Goal: Task Accomplishment & Management: Use online tool/utility

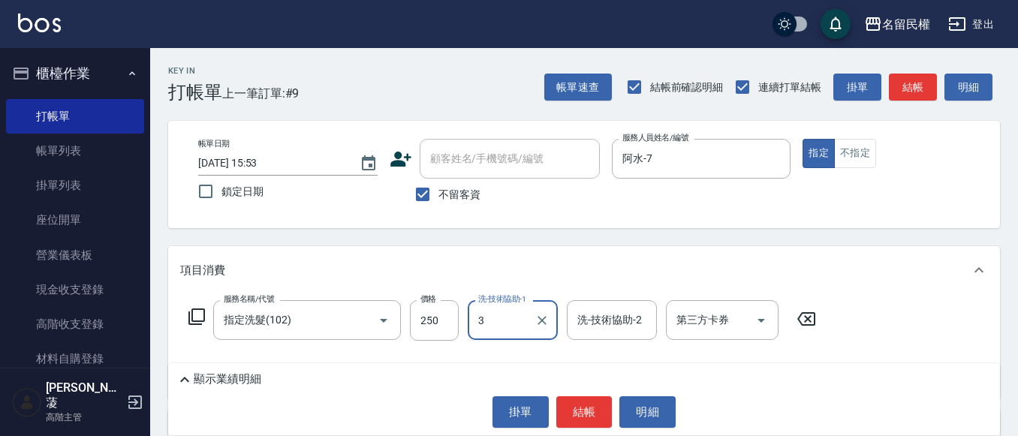
type input "3"
drag, startPoint x: 0, startPoint y: 0, endPoint x: 458, endPoint y: 335, distance: 567.2
click at [458, 335] on input "250" at bounding box center [434, 320] width 49 height 41
type input "300"
type input "妘庭-22"
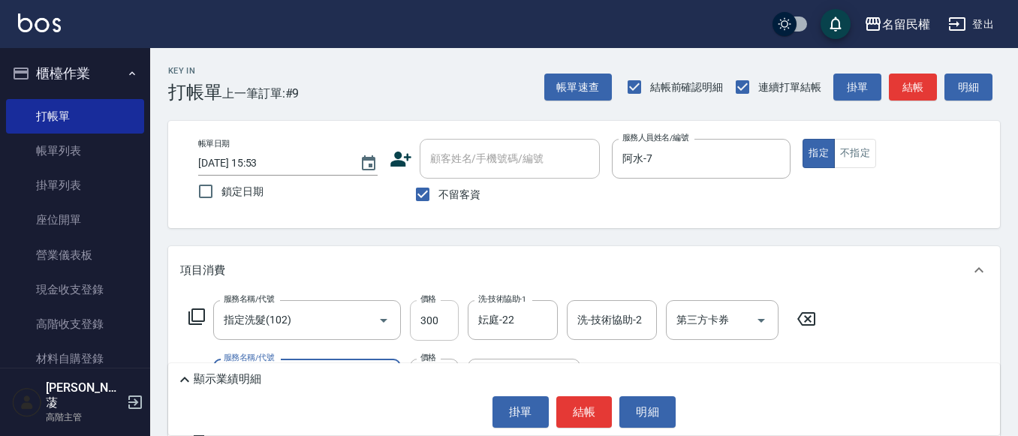
type input "潤絲(701)"
type input "30"
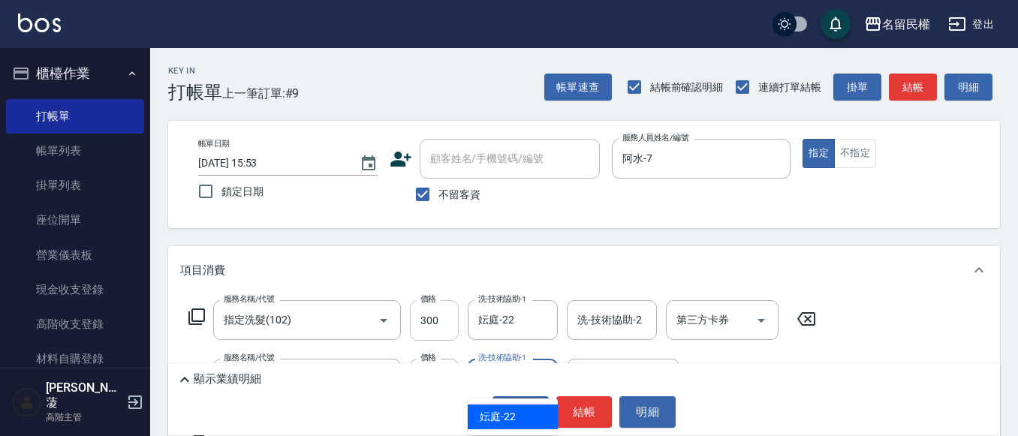
type input "妘庭-22"
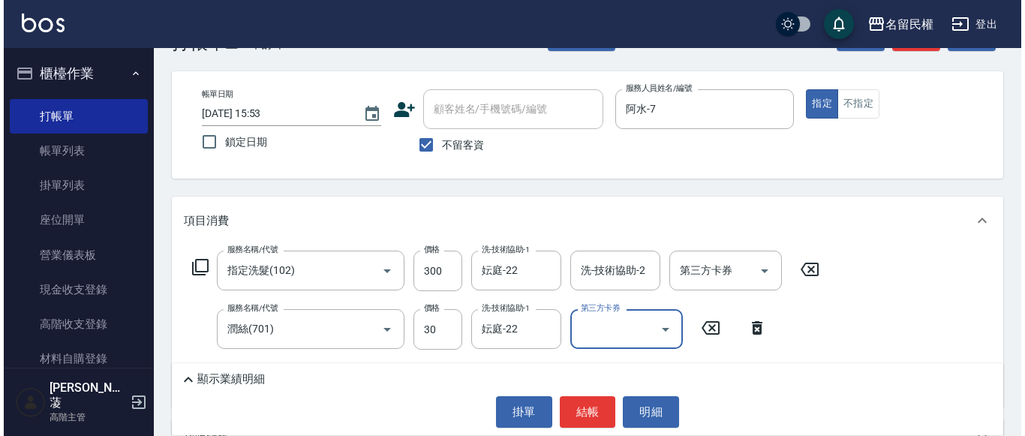
scroll to position [75, 0]
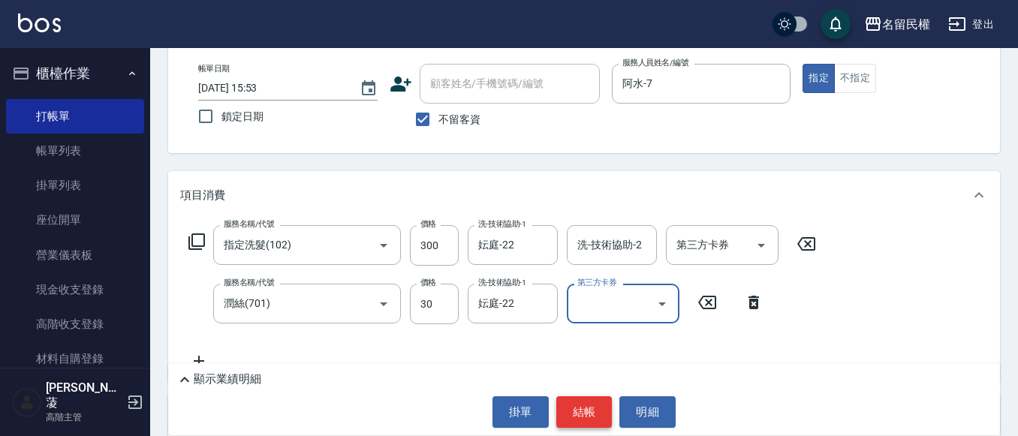
click at [558, 402] on button "結帳" at bounding box center [584, 412] width 56 height 32
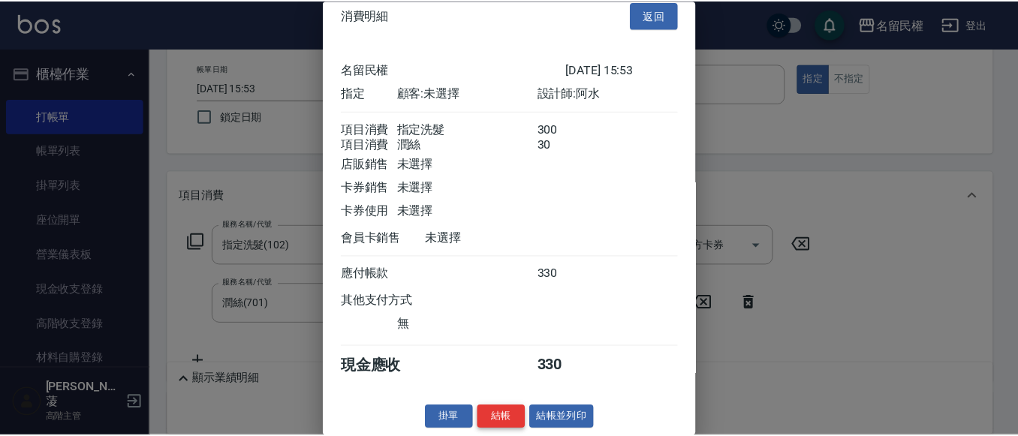
scroll to position [38, 0]
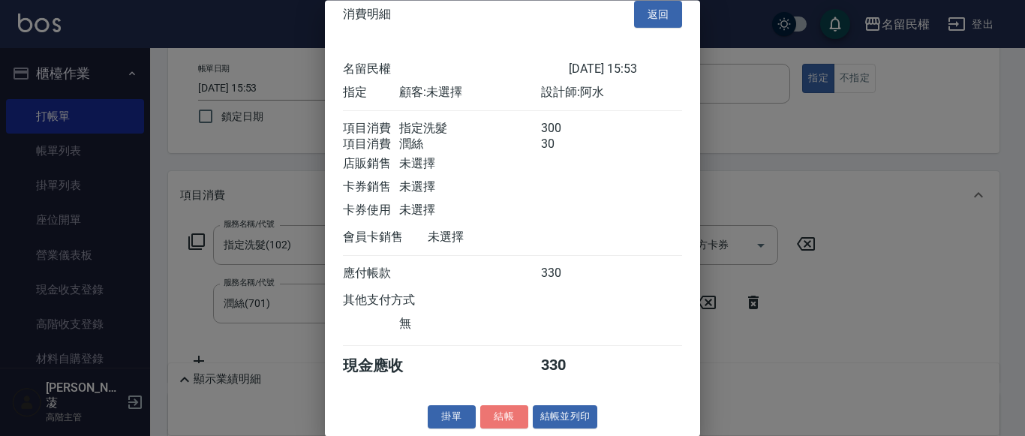
click at [507, 417] on button "結帳" at bounding box center [504, 417] width 48 height 23
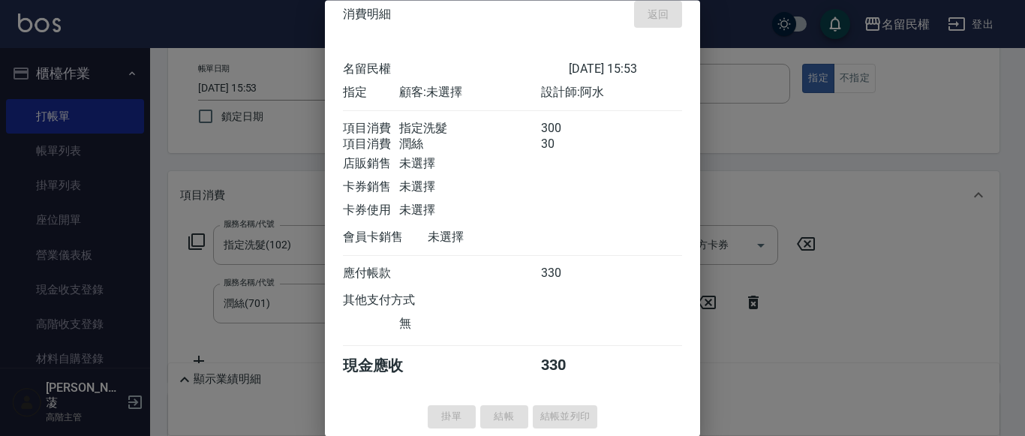
type input "[DATE] 16:44"
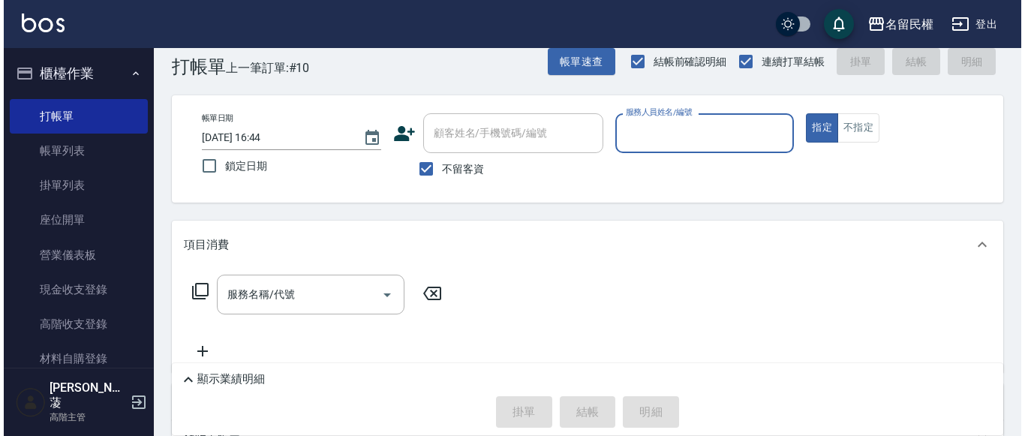
scroll to position [0, 0]
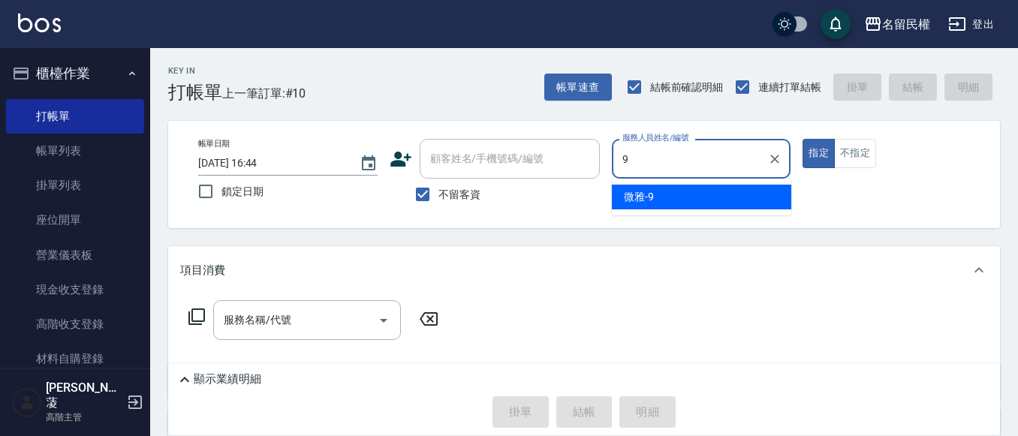
type input "微雅-9"
type button "true"
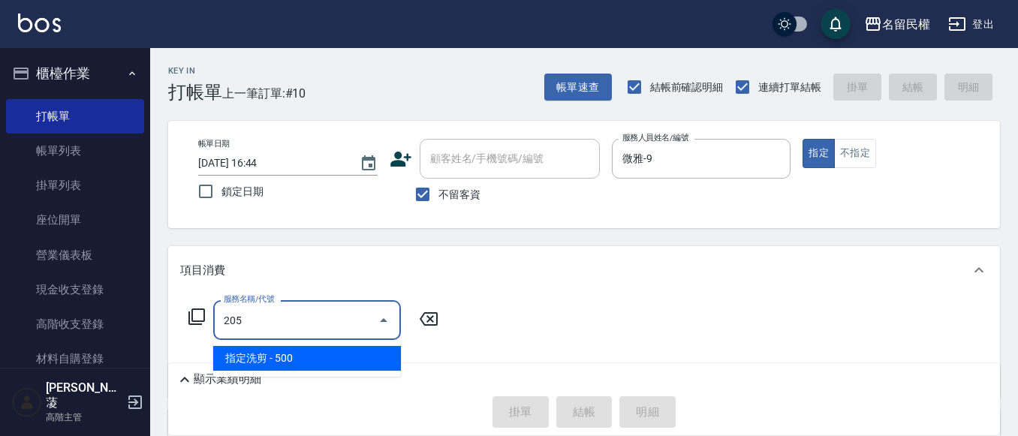
type input "指定洗剪(205)"
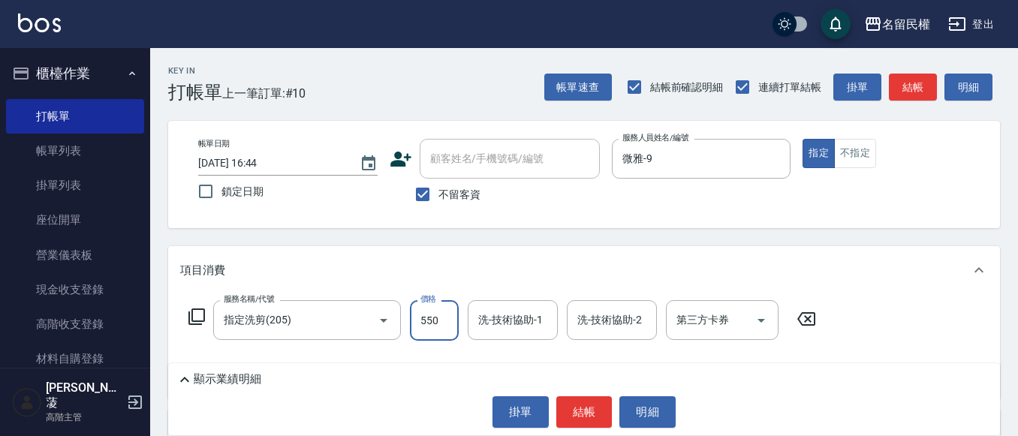
type input "550"
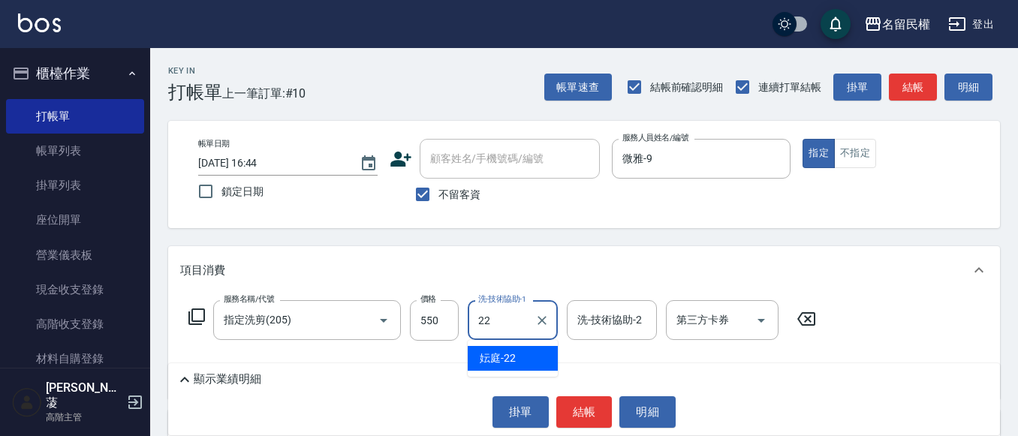
type input "妘庭-22"
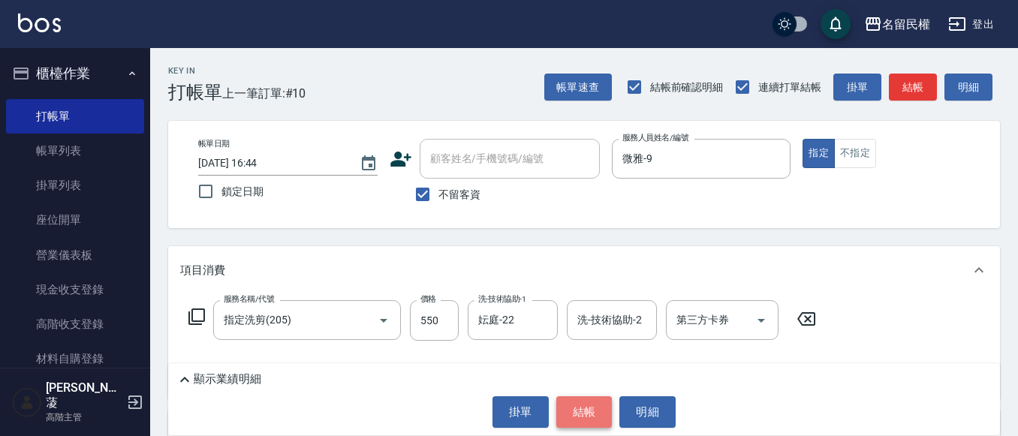
click at [596, 419] on button "結帳" at bounding box center [584, 412] width 56 height 32
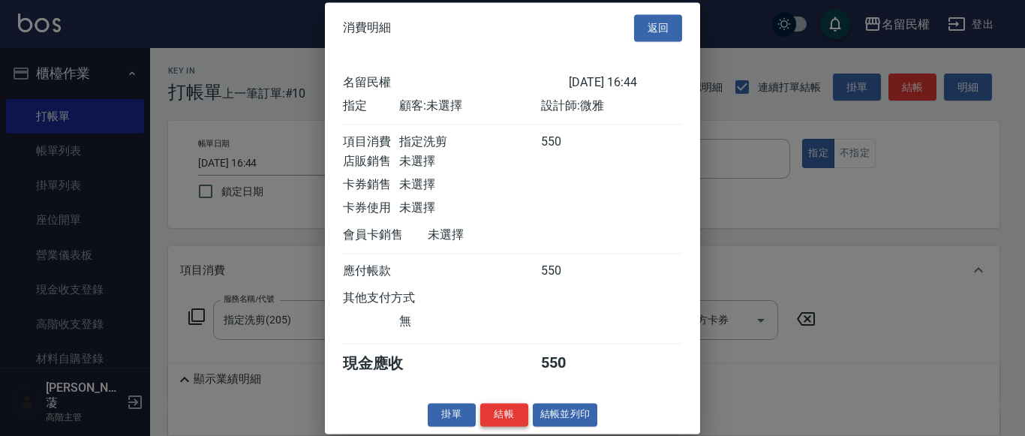
scroll to position [20, 0]
click at [512, 415] on button "結帳" at bounding box center [504, 414] width 48 height 23
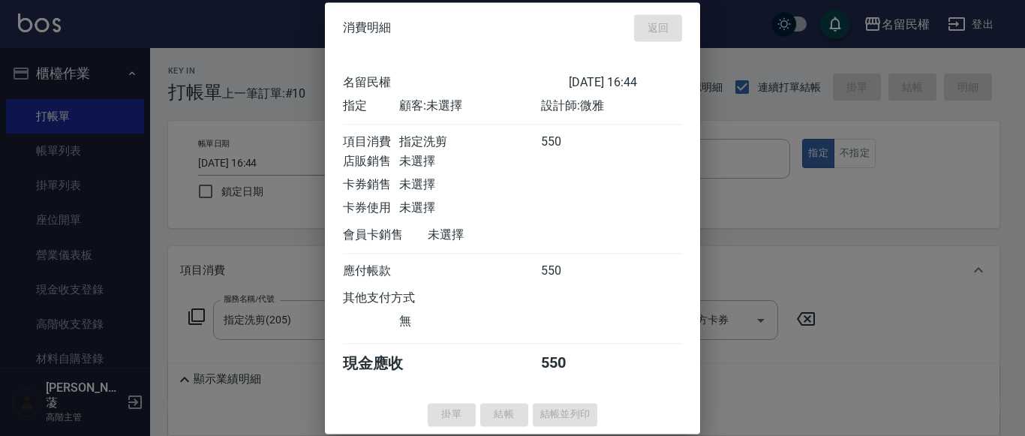
type input "[DATE] 16:59"
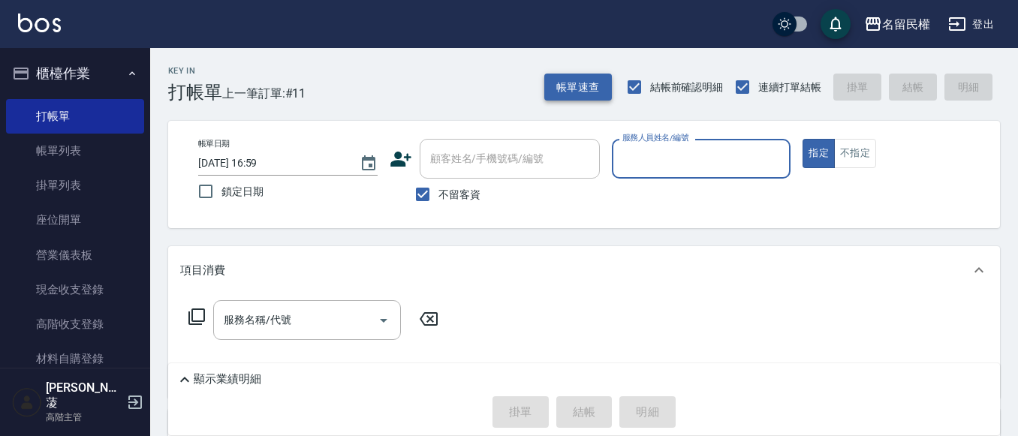
drag, startPoint x: 603, startPoint y: 102, endPoint x: 600, endPoint y: 93, distance: 9.5
click at [602, 98] on div "帳單速查 結帳前確認明細 連續打單結帳 掛單 結帳 明細" at bounding box center [772, 87] width 456 height 32
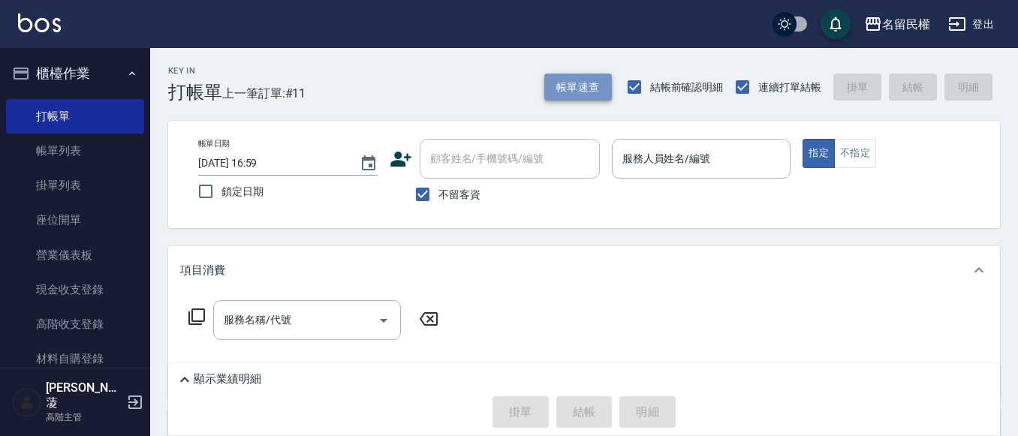
click at [595, 84] on button "帳單速查" at bounding box center [578, 88] width 68 height 28
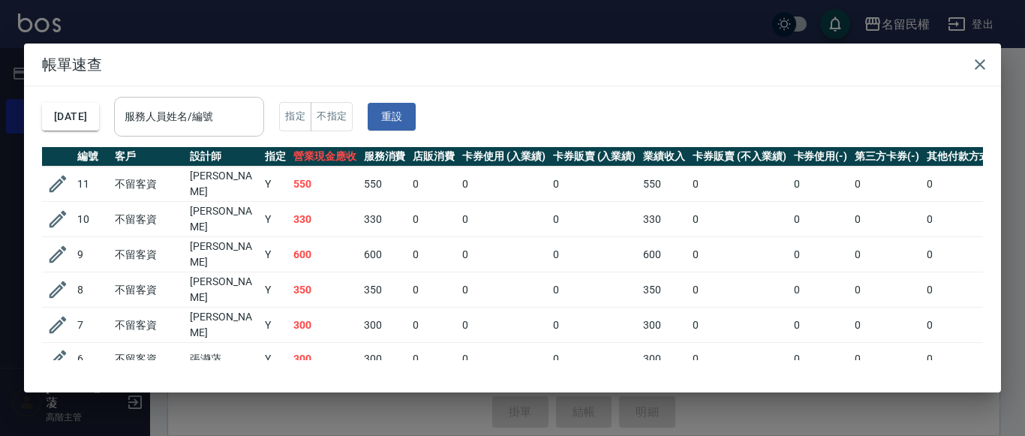
click at [227, 134] on div "服務人員姓名/編號" at bounding box center [189, 117] width 150 height 40
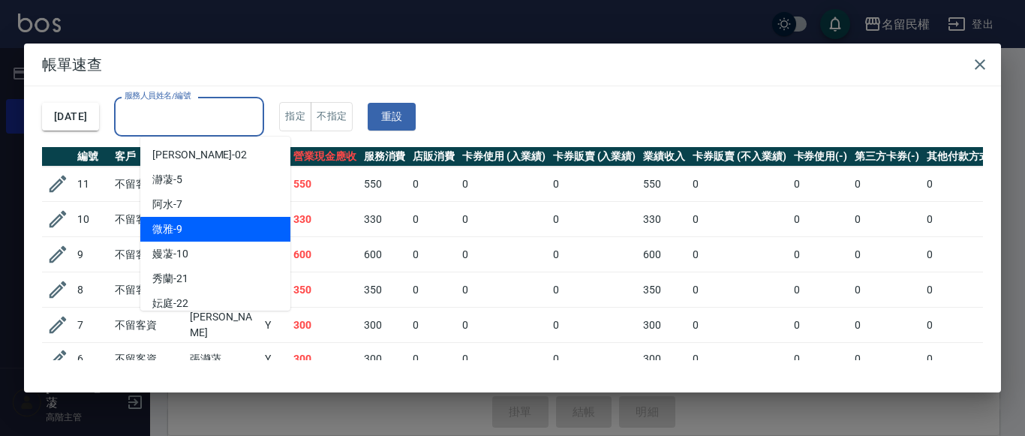
click at [210, 218] on div "微雅 -9" at bounding box center [215, 229] width 150 height 25
type input "微雅-9"
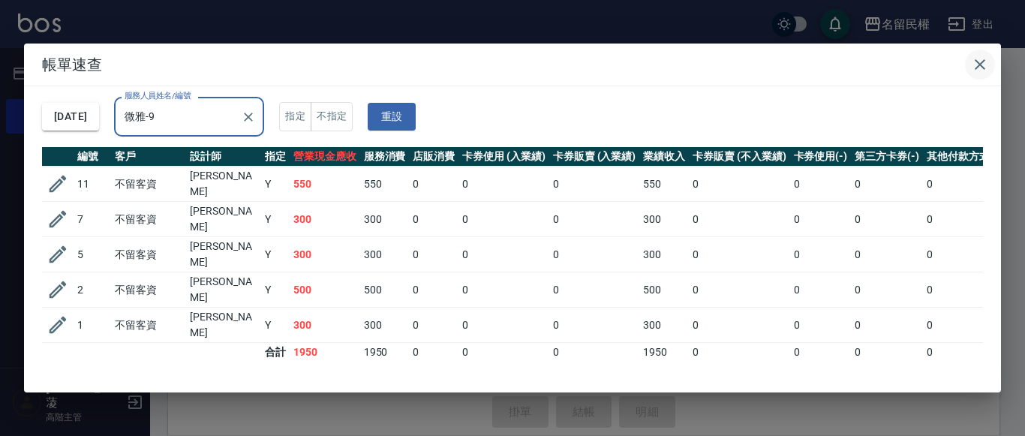
click at [989, 58] on button "button" at bounding box center [980, 65] width 30 height 30
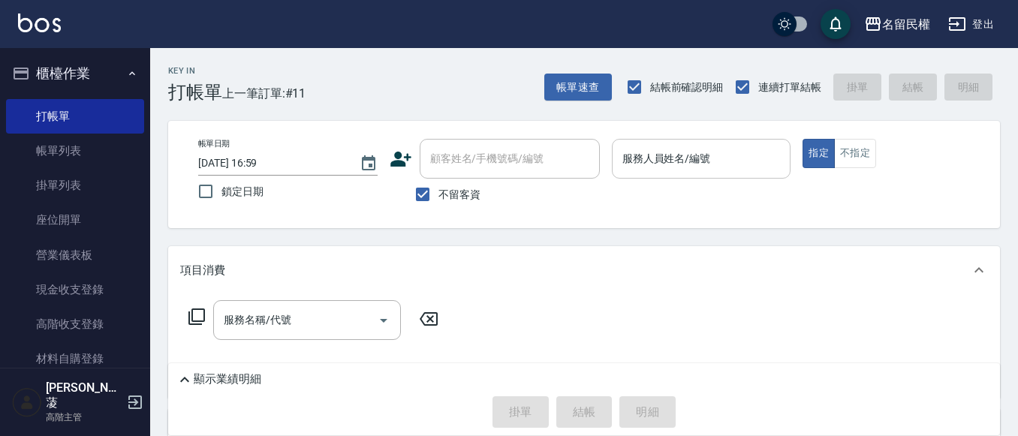
click at [692, 174] on div "服務人員姓名/編號" at bounding box center [701, 159] width 179 height 40
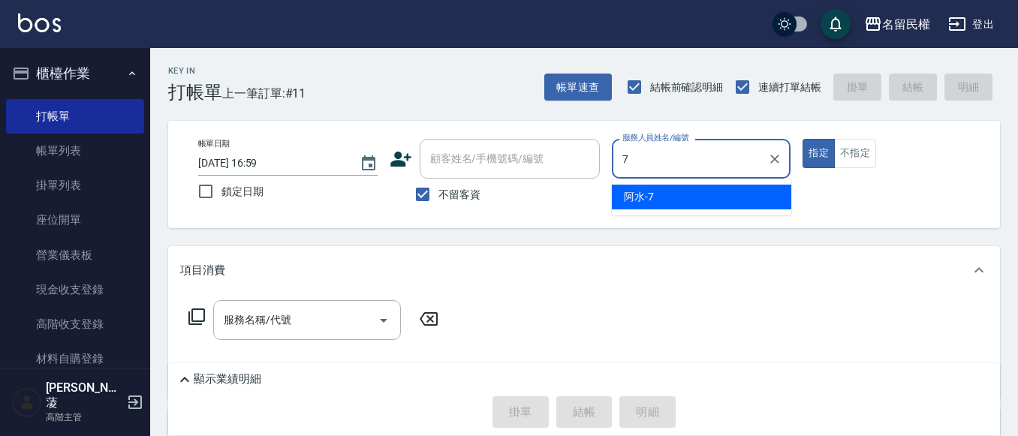
type input "阿水-7"
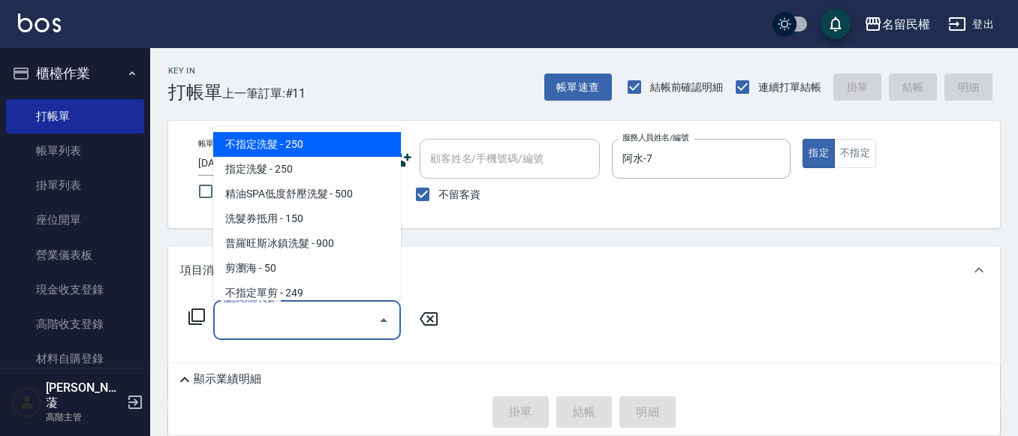
click at [269, 330] on input "服務名稱/代號" at bounding box center [296, 320] width 152 height 26
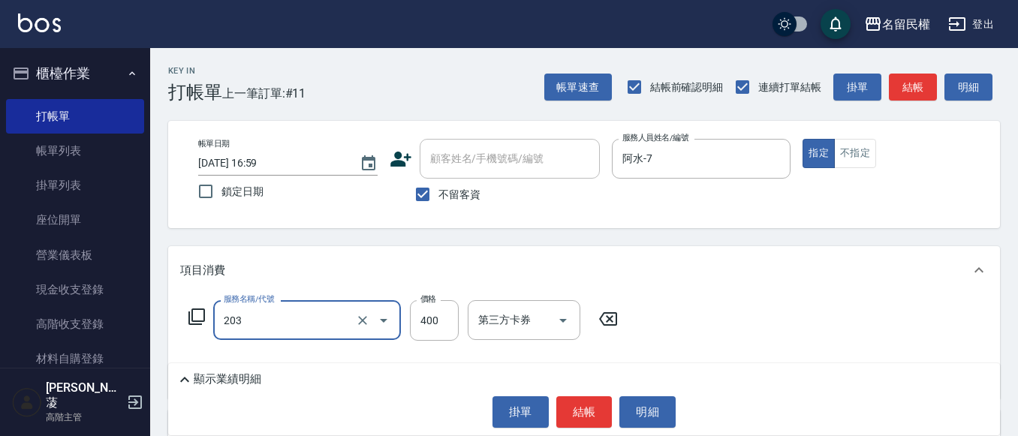
type input "指定單剪(203)"
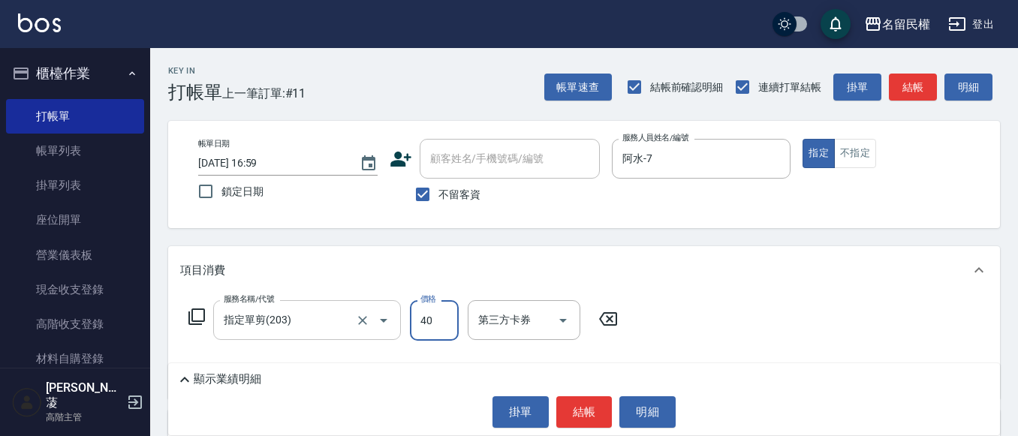
type input "400"
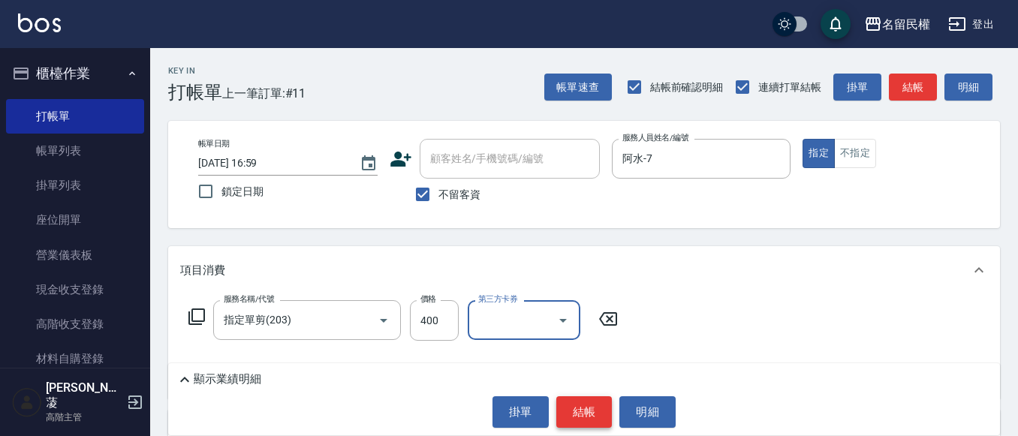
click at [599, 418] on button "結帳" at bounding box center [584, 412] width 56 height 32
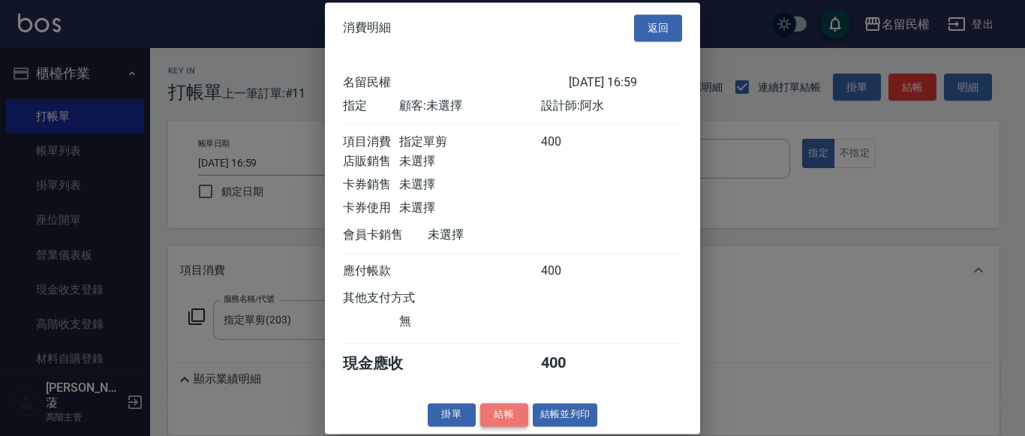
click at [480, 405] on button "結帳" at bounding box center [504, 414] width 48 height 23
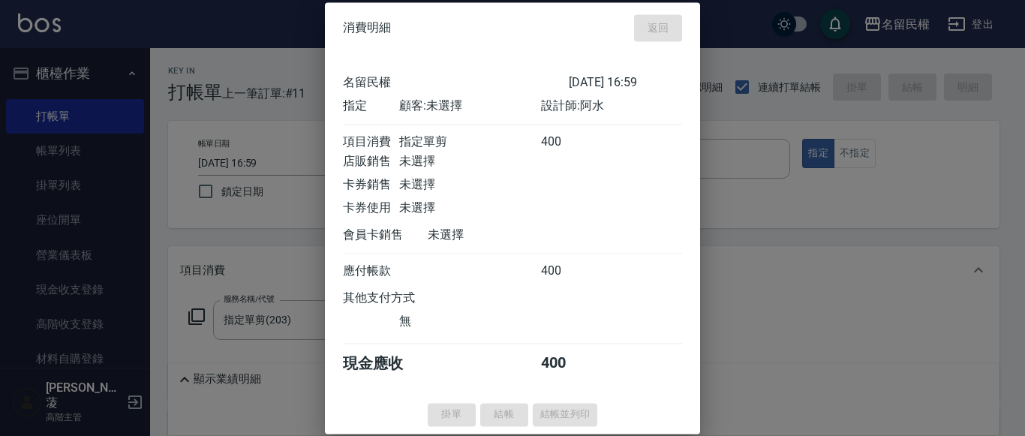
type input "[DATE] 17:39"
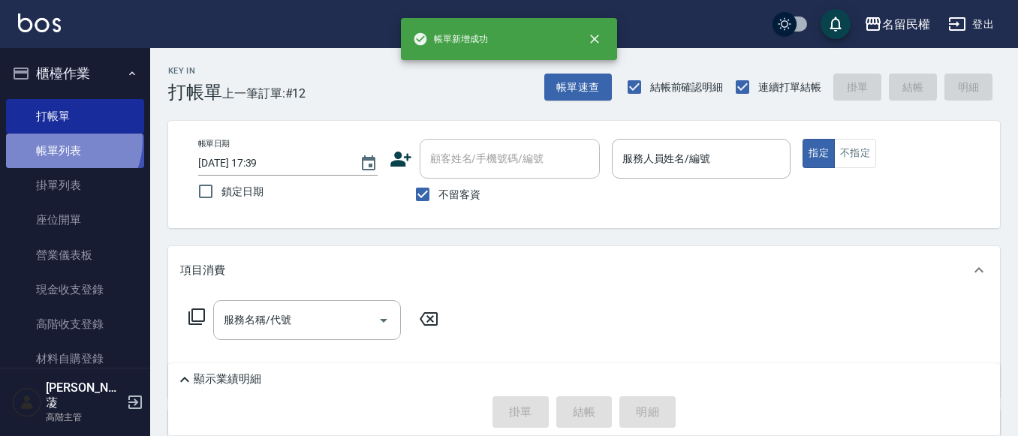
click at [66, 142] on link "帳單列表" at bounding box center [75, 151] width 138 height 35
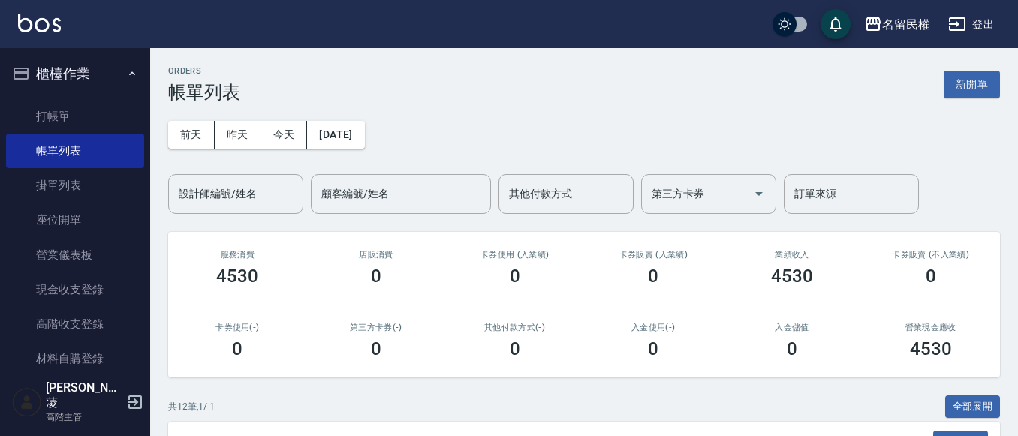
scroll to position [300, 0]
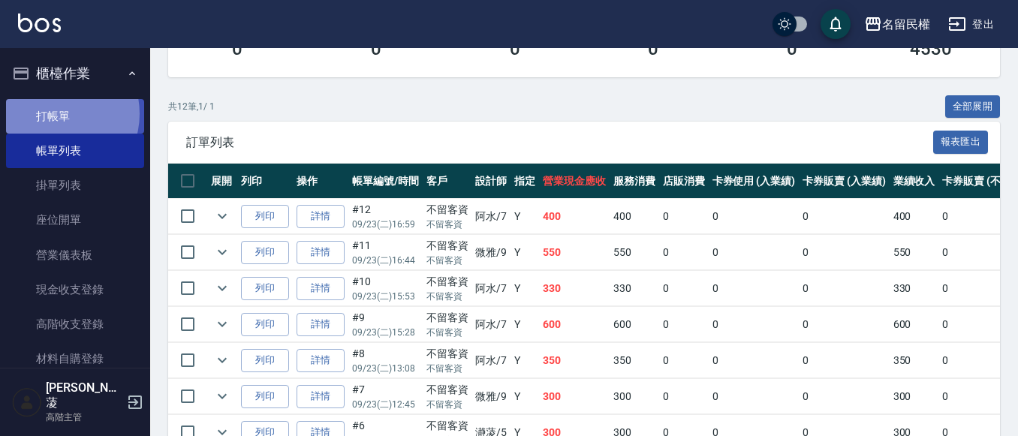
click at [56, 113] on link "打帳單" at bounding box center [75, 116] width 138 height 35
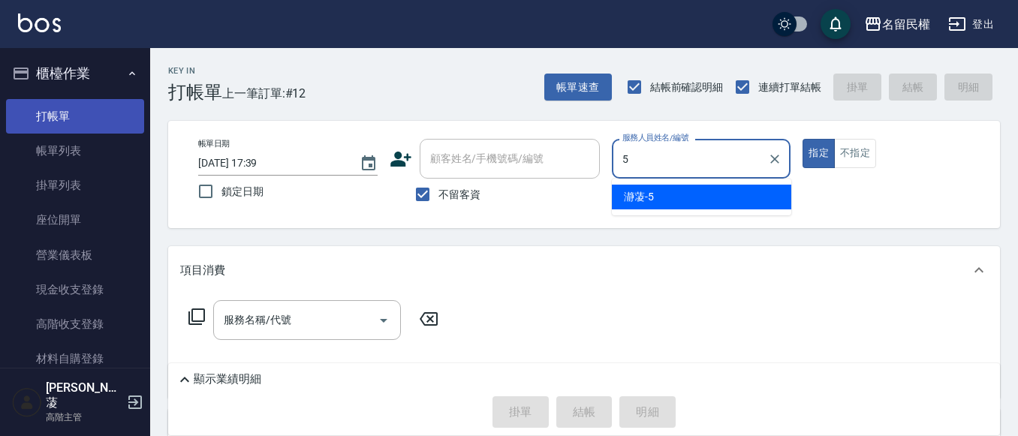
type input "瀞蓤-5"
type button "true"
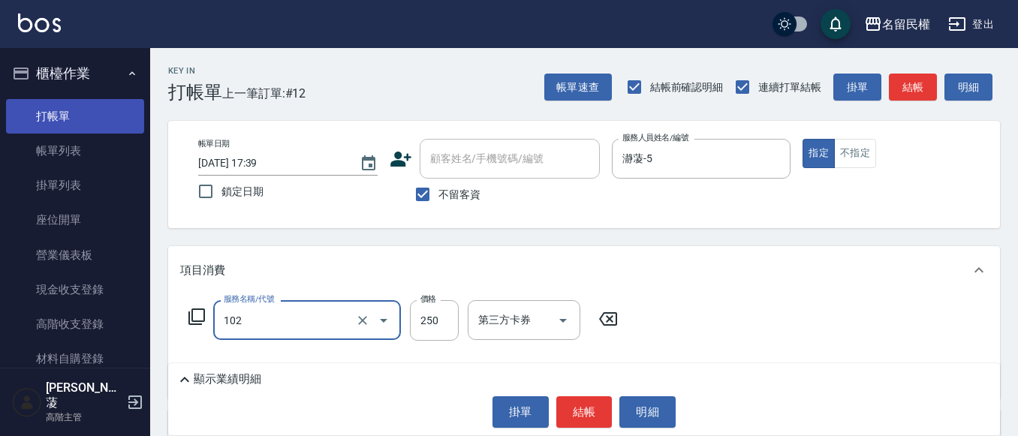
type input "指定洗髮(102)"
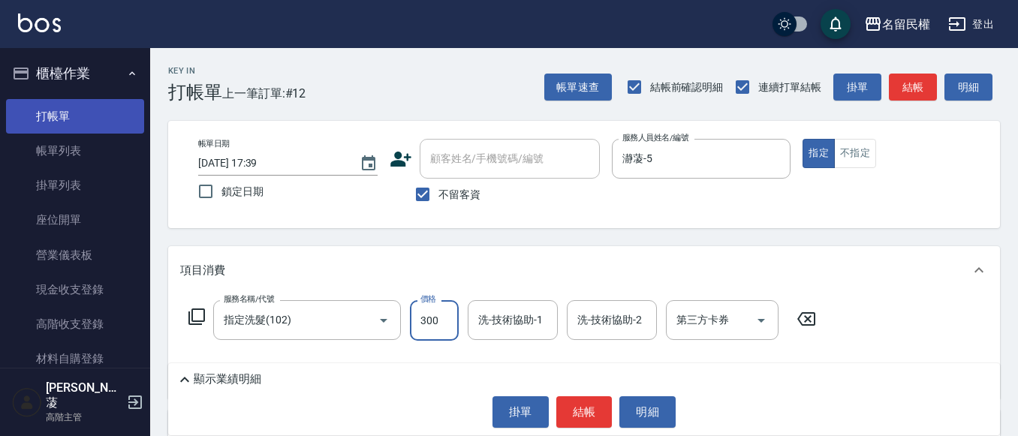
type input "300"
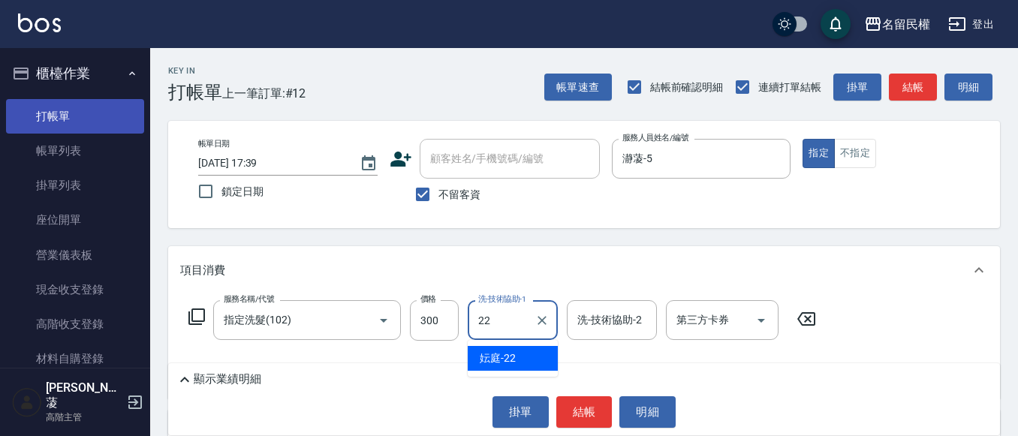
type input "妘庭-22"
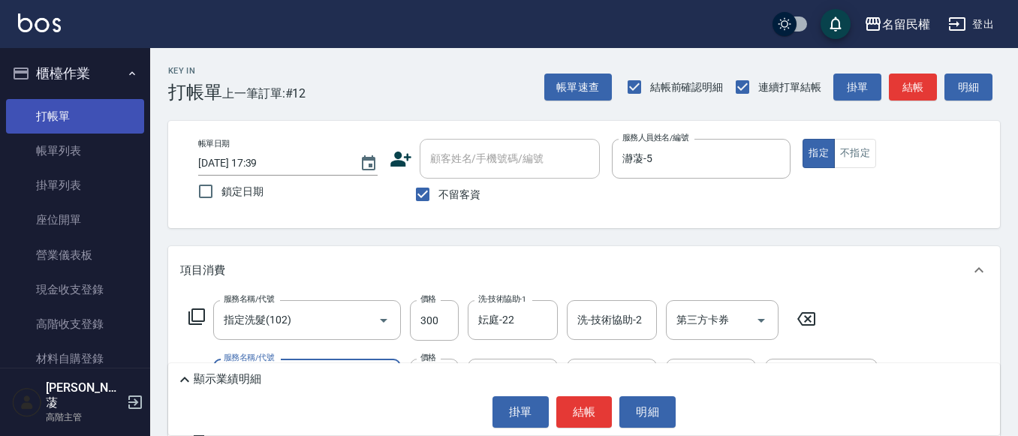
type input "1500元護髮(514)"
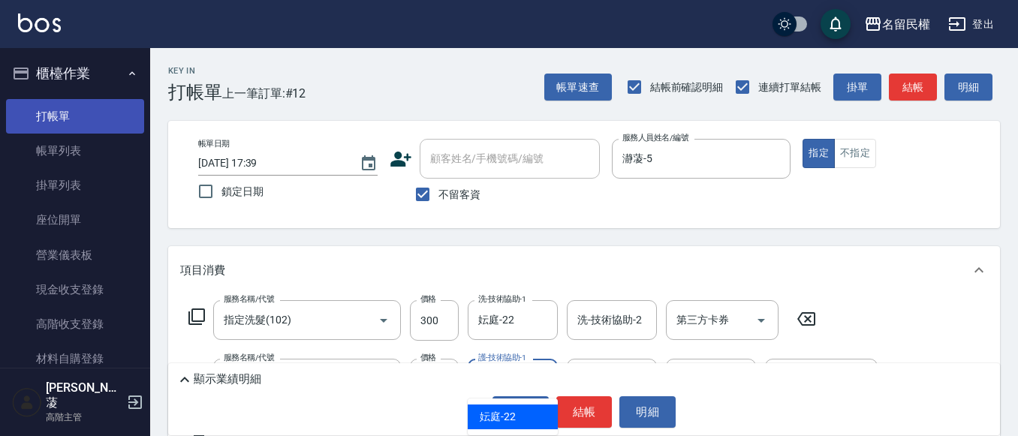
type input "妘庭-22"
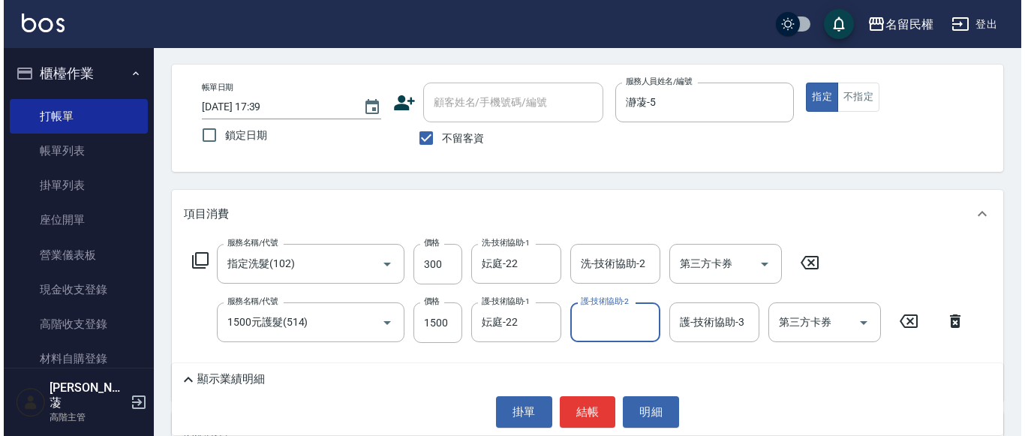
scroll to position [150, 0]
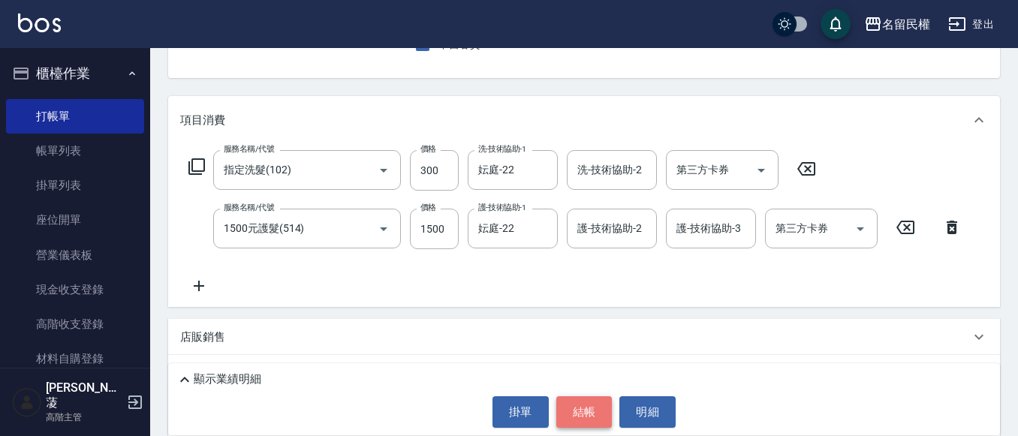
click at [599, 406] on button "結帳" at bounding box center [584, 412] width 56 height 32
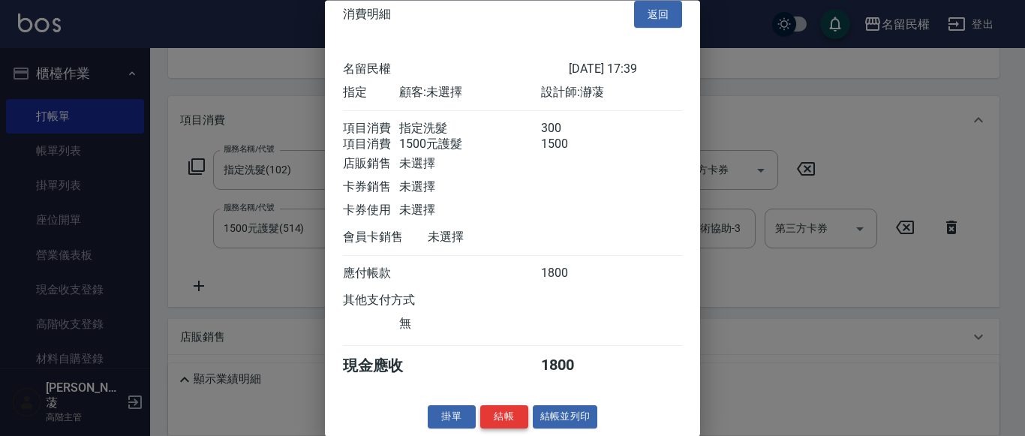
scroll to position [38, 0]
click at [489, 406] on button "結帳" at bounding box center [504, 417] width 48 height 23
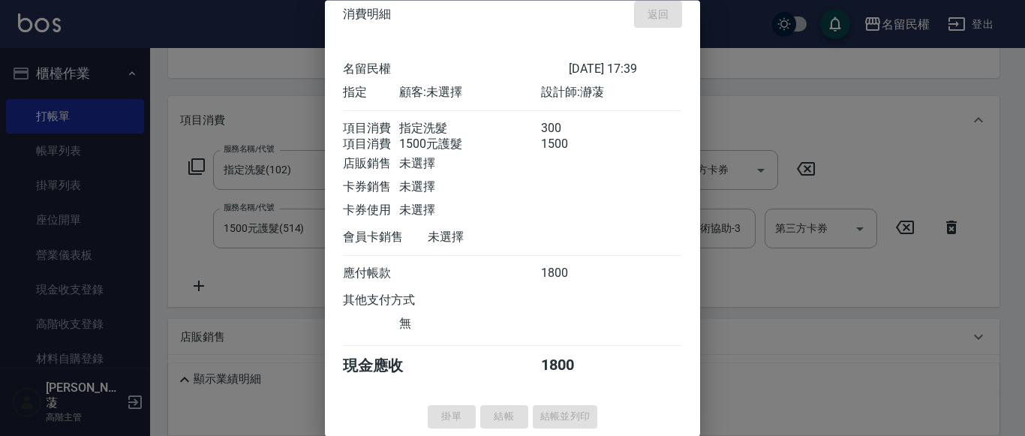
type input "[DATE] 17:40"
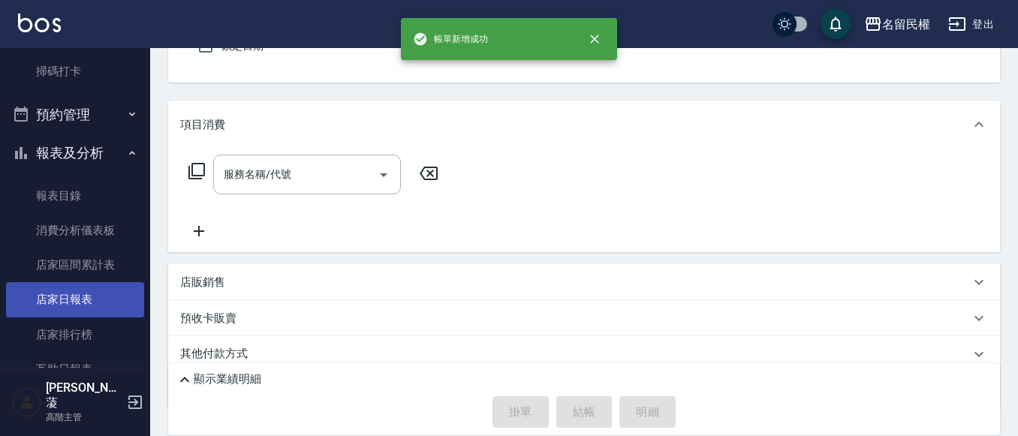
scroll to position [450, 0]
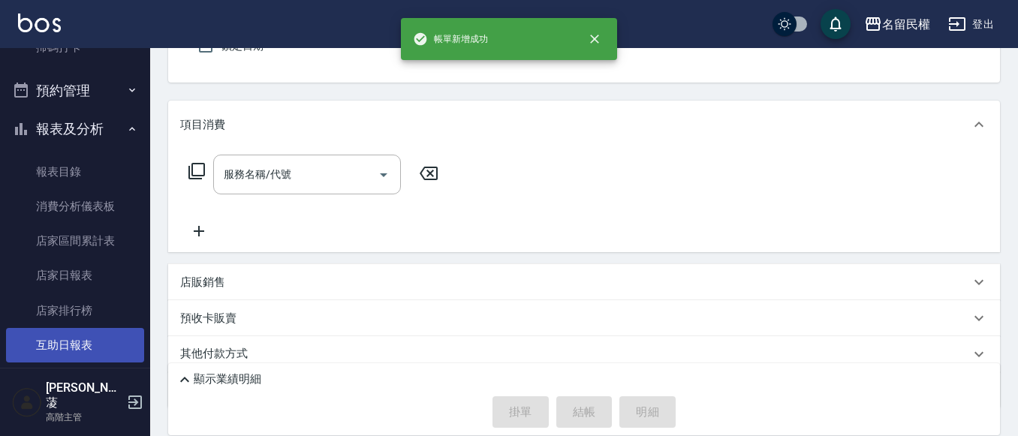
click at [90, 345] on link "互助日報表" at bounding box center [75, 345] width 138 height 35
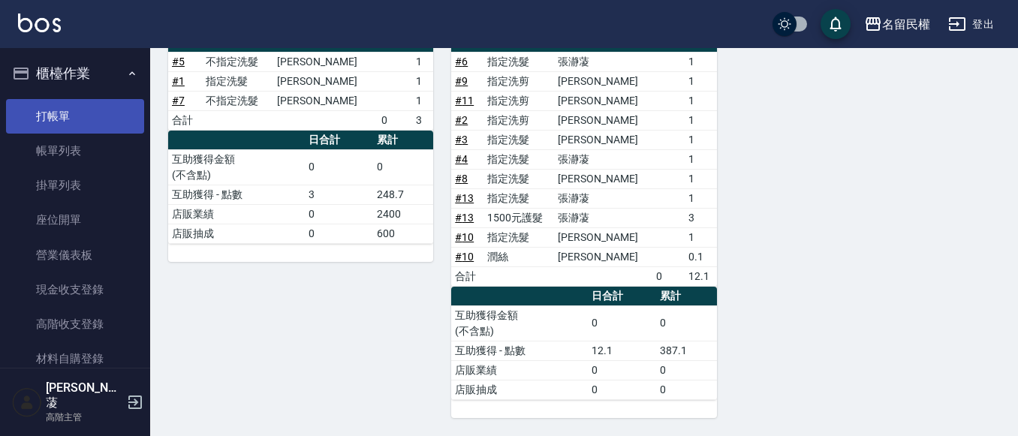
click at [70, 121] on link "打帳單" at bounding box center [75, 116] width 138 height 35
